Goal: Information Seeking & Learning: Learn about a topic

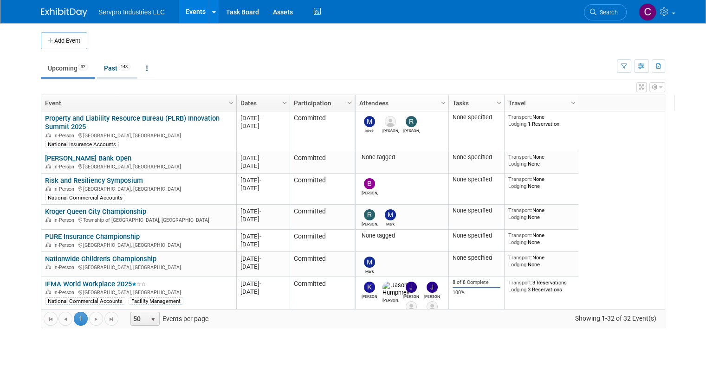
click at [105, 65] on link "Past 148" at bounding box center [117, 68] width 40 height 18
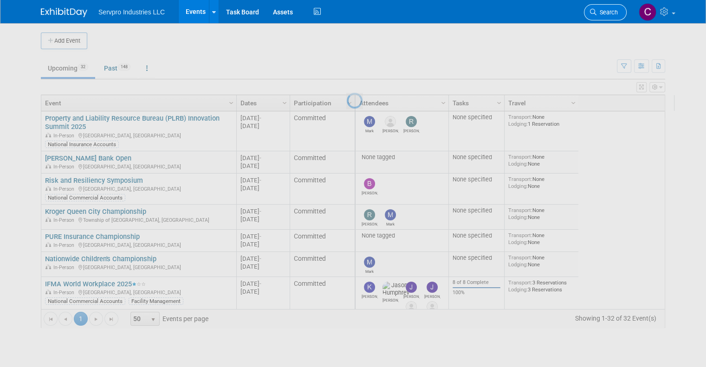
click at [615, 11] on span "Search" at bounding box center [607, 12] width 21 height 7
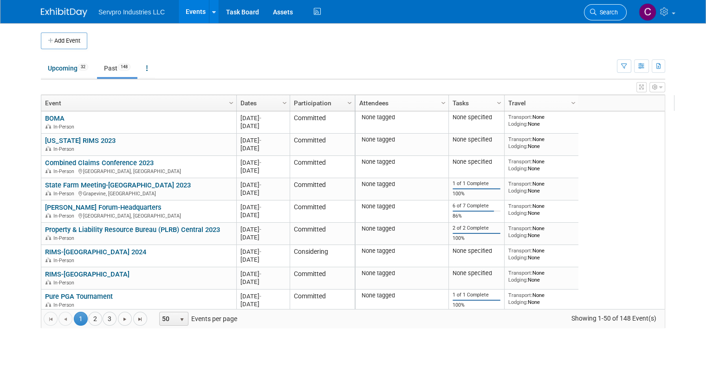
click at [618, 10] on span "Search" at bounding box center [607, 12] width 21 height 7
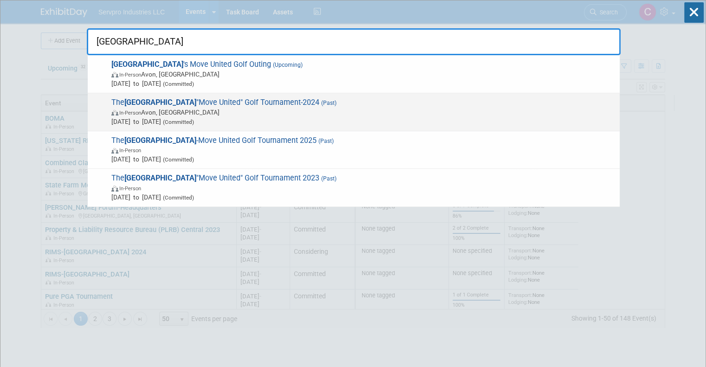
type input "hartford"
click at [173, 103] on span "The Hartford "Move United" Golf Tournament-2024 (Past) In-Person Avon, CT Sep 2…" at bounding box center [362, 112] width 507 height 28
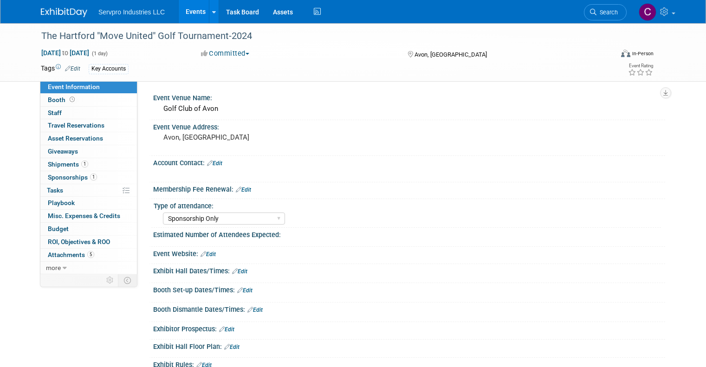
select select "Sponsorship Only"
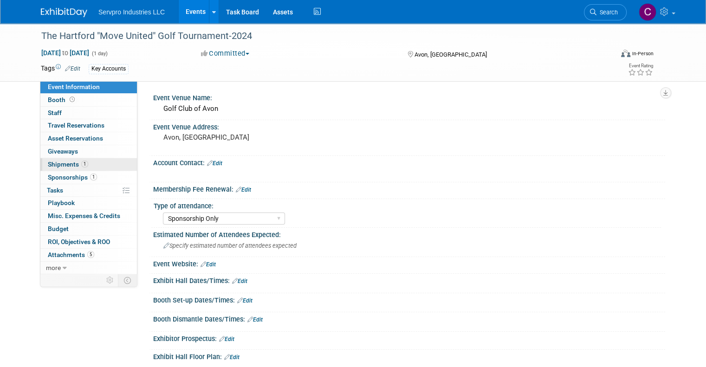
click at [56, 163] on span "Shipments 1" at bounding box center [68, 164] width 40 height 7
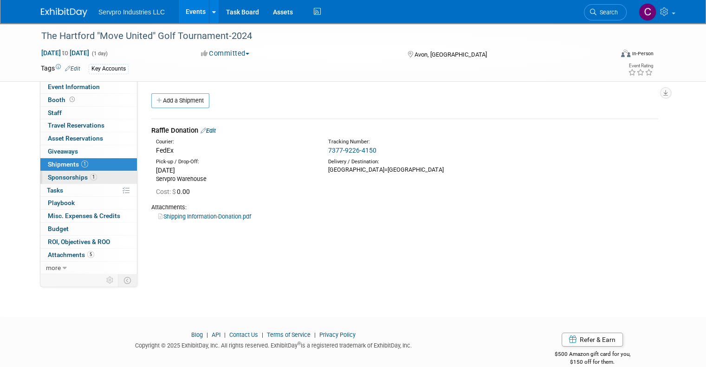
click at [56, 174] on span "Sponsorships 1" at bounding box center [72, 177] width 49 height 7
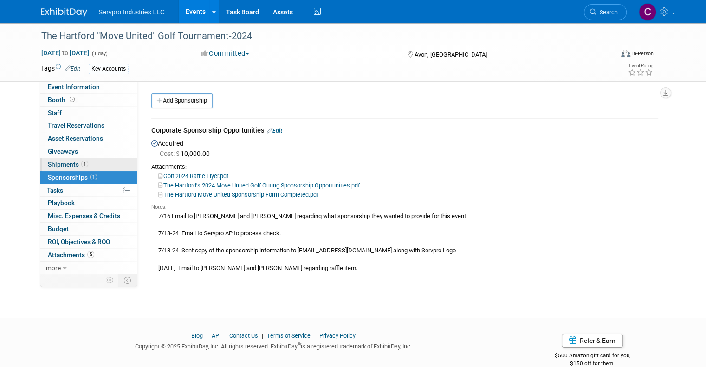
click at [48, 165] on span "Shipments 1" at bounding box center [68, 164] width 40 height 7
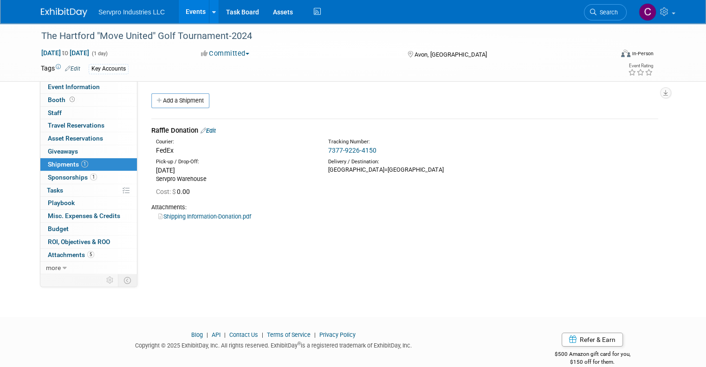
click at [334, 150] on link "7377-9226-4150" at bounding box center [352, 150] width 48 height 7
click at [191, 217] on link "Shipping Information-Donation.pdf" at bounding box center [204, 216] width 93 height 7
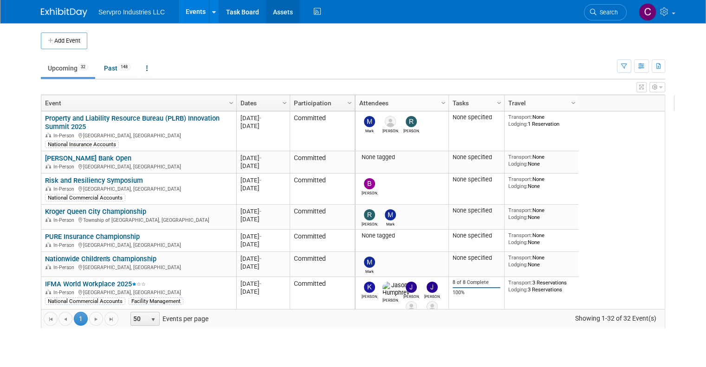
click at [275, 11] on link "Assets" at bounding box center [283, 11] width 34 height 23
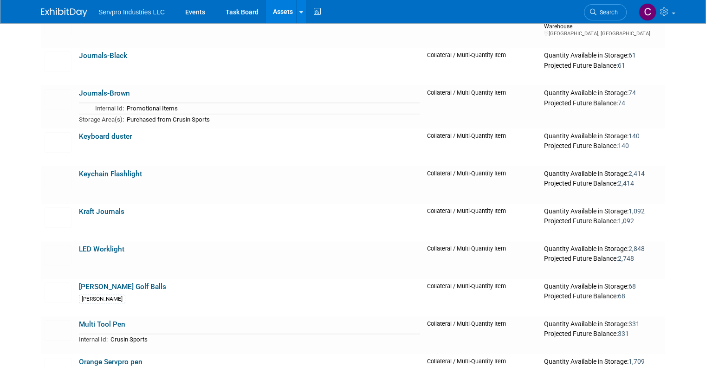
scroll to position [1054, 0]
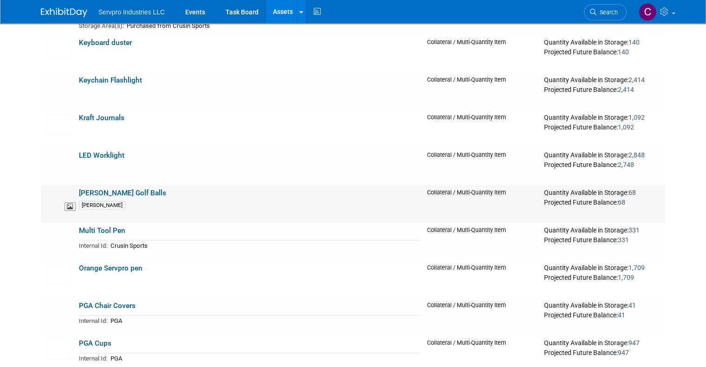
click at [46, 198] on img at bounding box center [58, 199] width 27 height 20
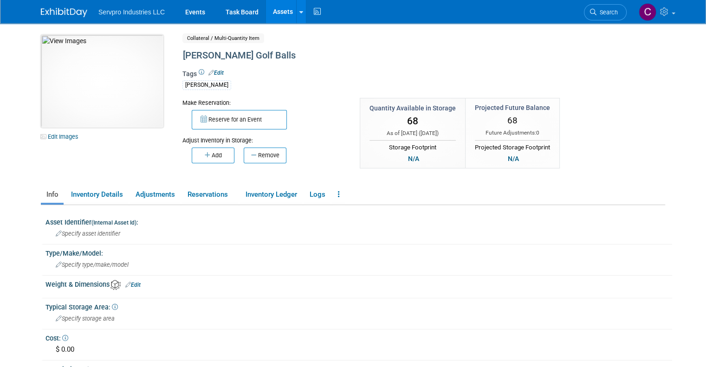
click at [100, 105] on img at bounding box center [102, 81] width 123 height 93
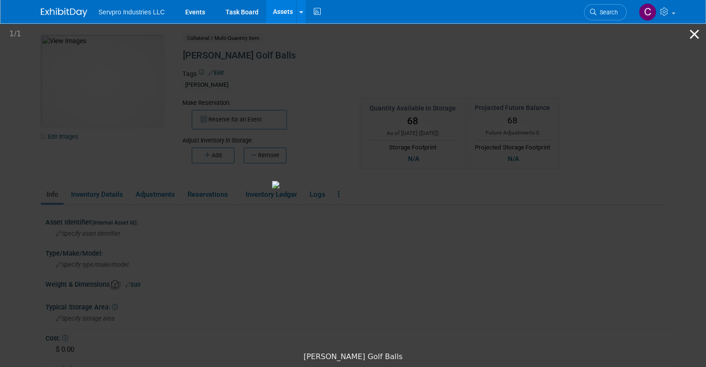
click at [693, 33] on button "Close gallery" at bounding box center [694, 34] width 23 height 22
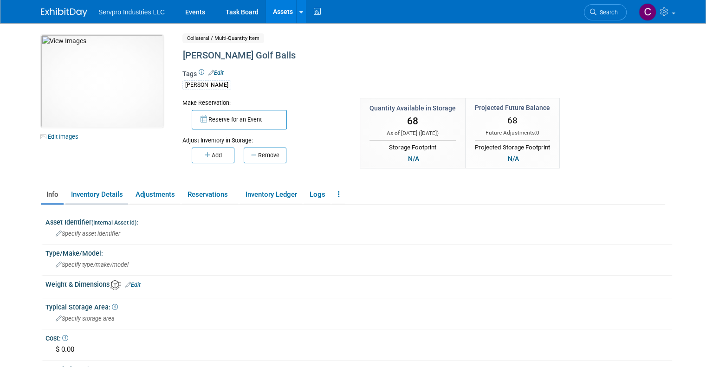
click at [98, 196] on link "Inventory Details" at bounding box center [96, 195] width 63 height 16
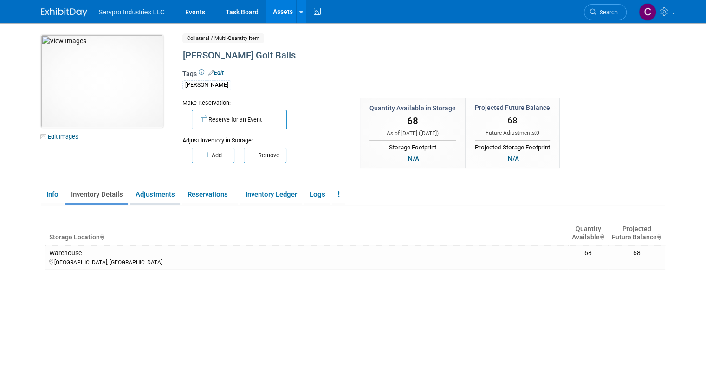
click at [144, 189] on link "Adjustments" at bounding box center [155, 195] width 50 height 16
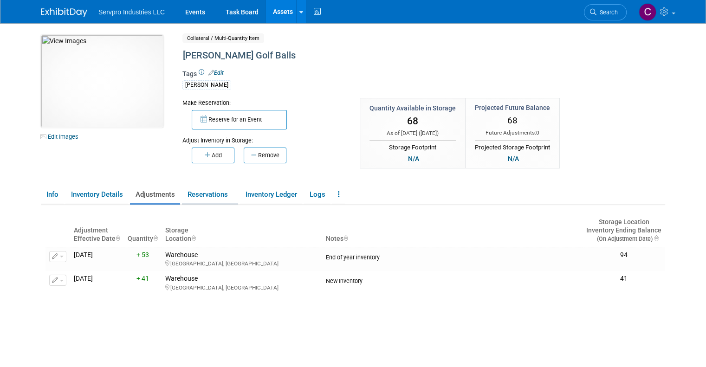
click at [200, 195] on link "Reservations" at bounding box center [210, 195] width 56 height 16
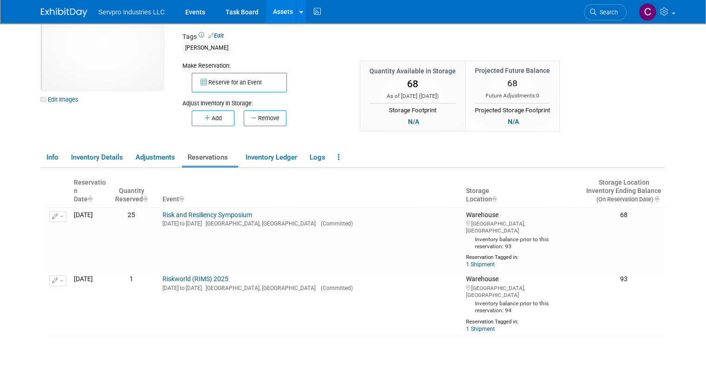
scroll to position [67, 0]
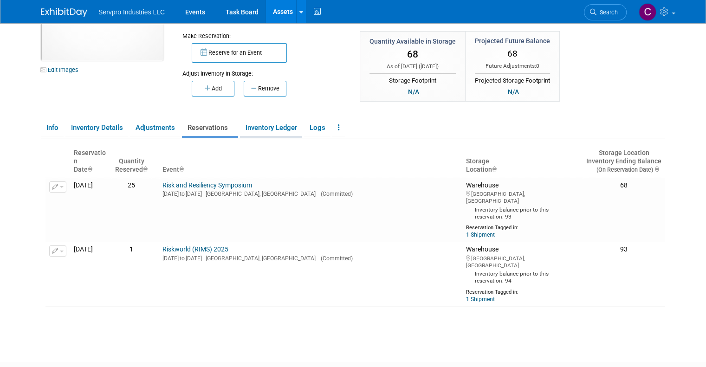
click at [250, 127] on link "Inventory Ledger" at bounding box center [271, 128] width 62 height 16
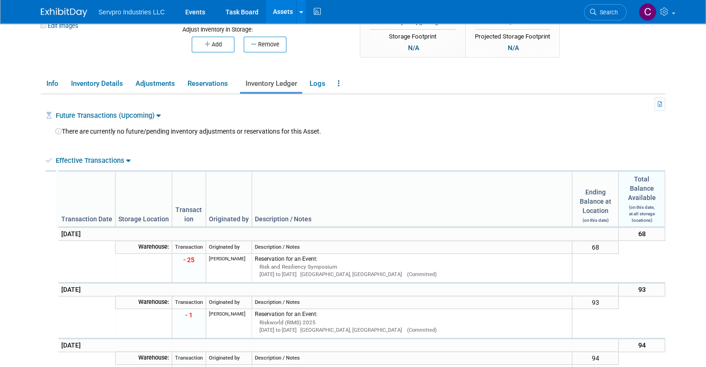
scroll to position [104, 0]
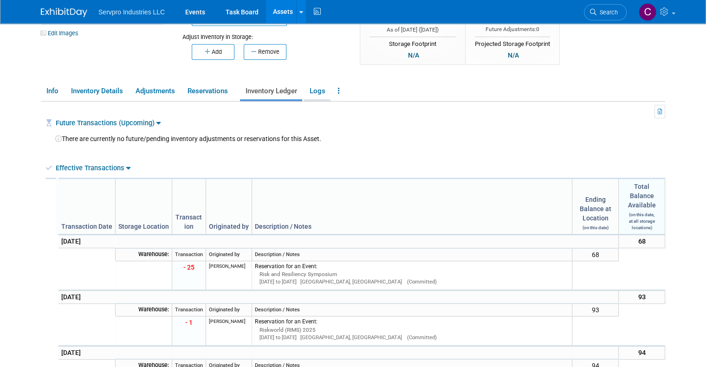
click at [310, 91] on link "Logs" at bounding box center [317, 91] width 26 height 16
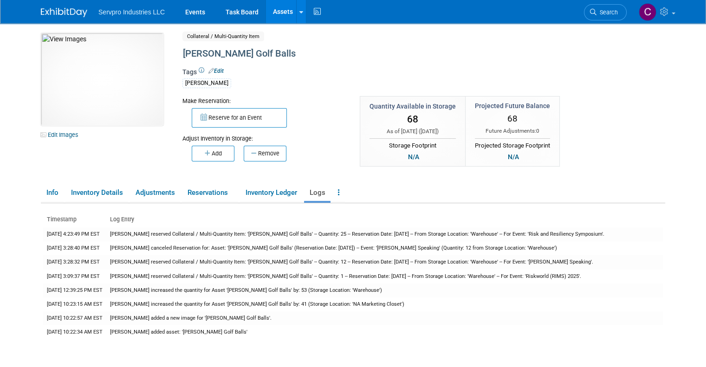
scroll to position [0, 0]
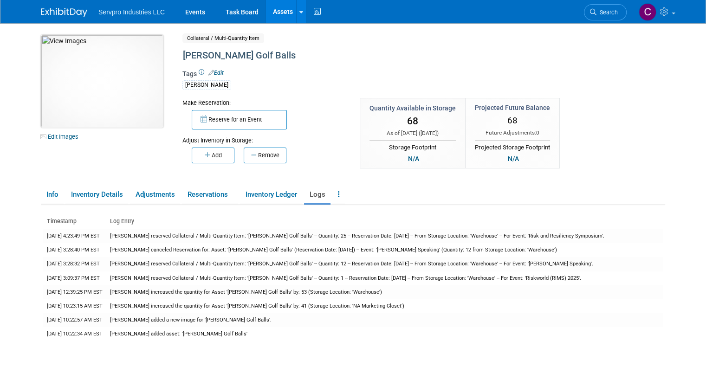
click at [78, 110] on img at bounding box center [102, 81] width 123 height 93
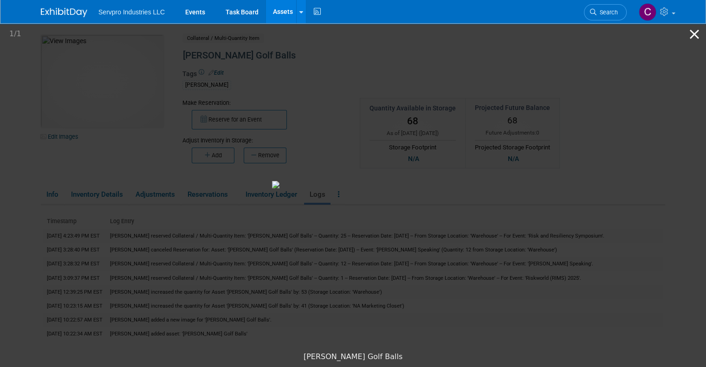
click at [693, 35] on button "Close gallery" at bounding box center [694, 34] width 23 height 22
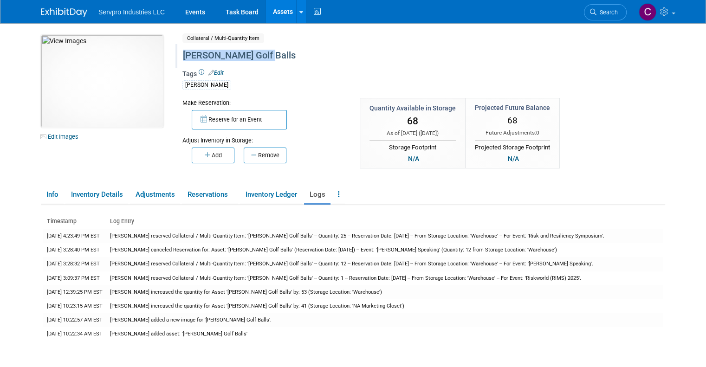
drag, startPoint x: 251, startPoint y: 54, endPoint x: 172, endPoint y: 58, distance: 78.6
click at [180, 58] on div "Mulligan Golf Balls" at bounding box center [387, 55] width 415 height 17
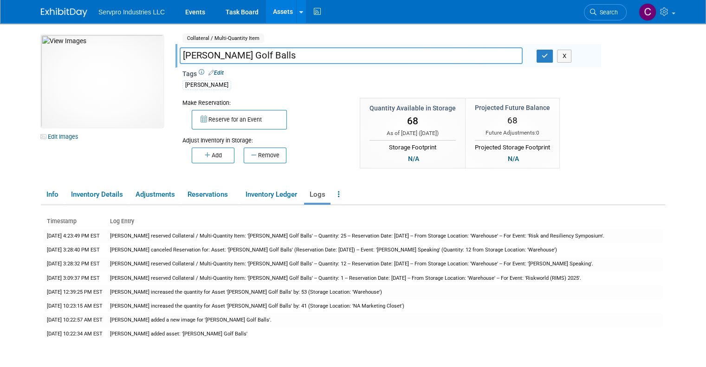
click at [221, 55] on input "Mulligan Golf Balls" at bounding box center [351, 55] width 343 height 16
click at [80, 188] on link "Inventory Details" at bounding box center [96, 195] width 63 height 16
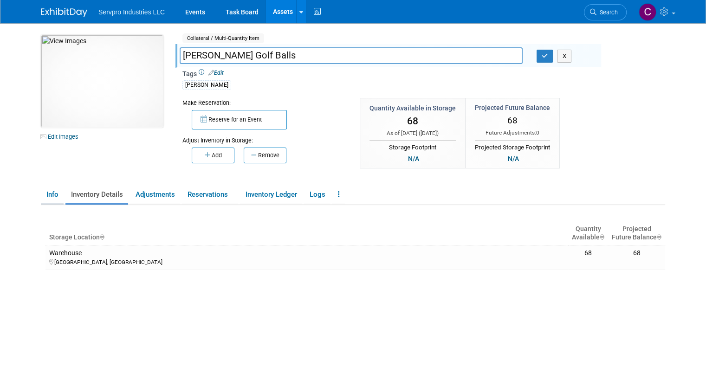
click at [45, 193] on link "Info" at bounding box center [52, 195] width 23 height 16
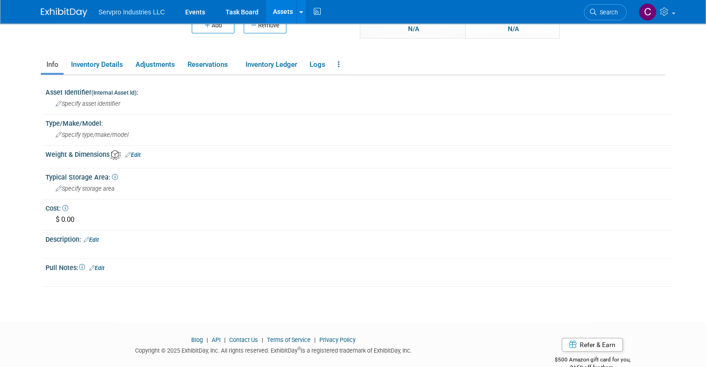
scroll to position [131, 0]
click at [647, 238] on div "Description: Edit" at bounding box center [359, 238] width 627 height 12
